Goal: Information Seeking & Learning: Learn about a topic

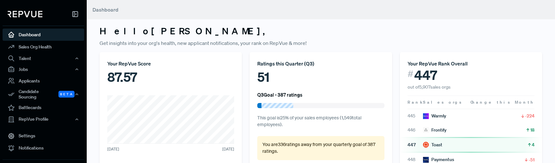
click at [41, 48] on link "Sales Org Health" at bounding box center [44, 47] width 82 height 12
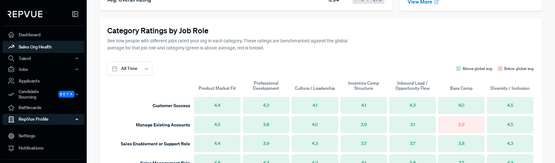
scroll to position [370, 0]
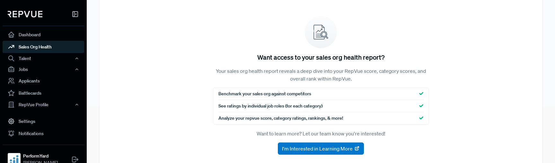
scroll to position [68, 0]
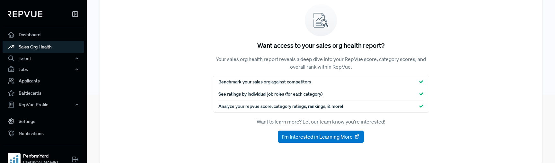
click at [147, 84] on section "Want access to your sales org health report? Your sales org health report revea…" at bounding box center [321, 74] width 442 height 180
